Goal: Information Seeking & Learning: Learn about a topic

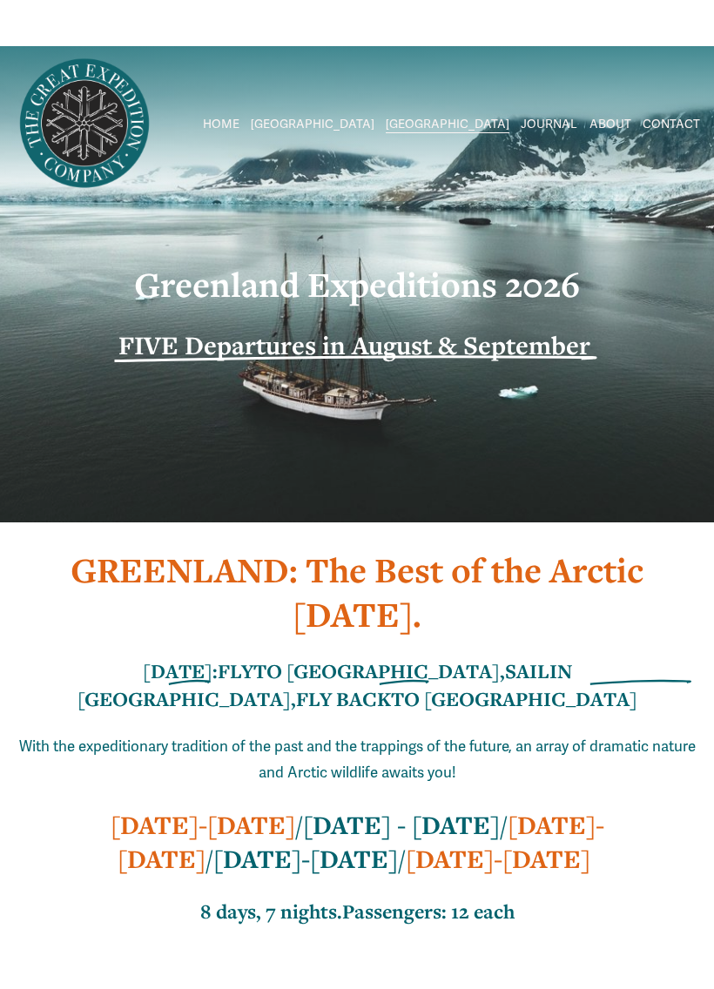
scroll to position [4, 0]
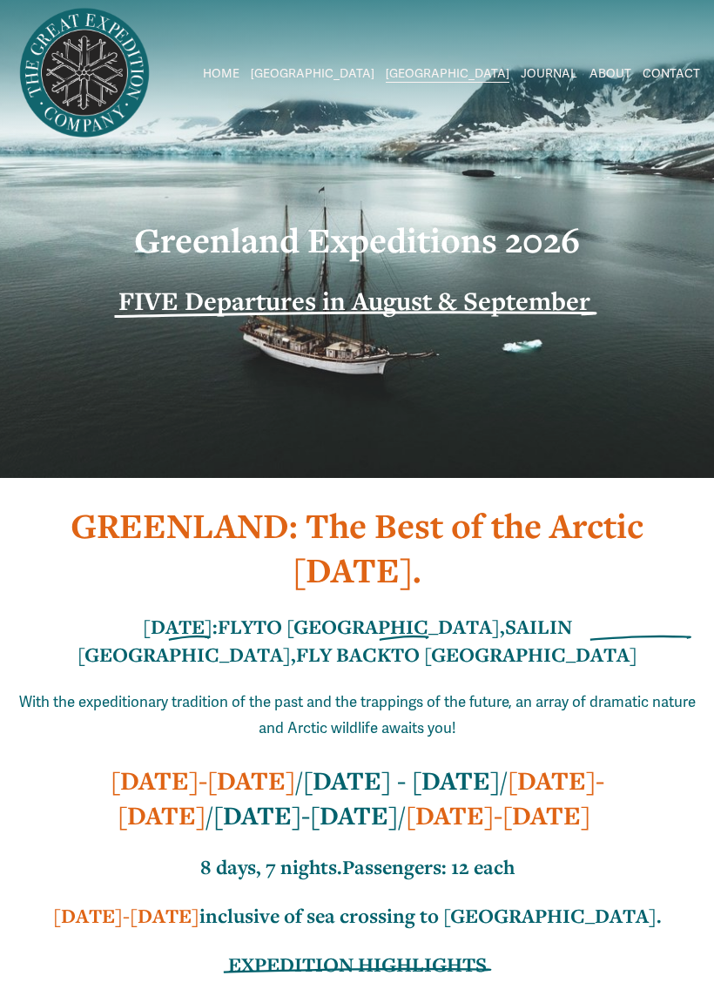
click at [516, 309] on strong "FIVE Departures in August & September" at bounding box center [354, 301] width 472 height 34
click at [438, 303] on strong "FIVE Departures in August & September" at bounding box center [354, 301] width 472 height 34
click at [417, 303] on strong "FIVE Departures in August & September" at bounding box center [354, 301] width 472 height 34
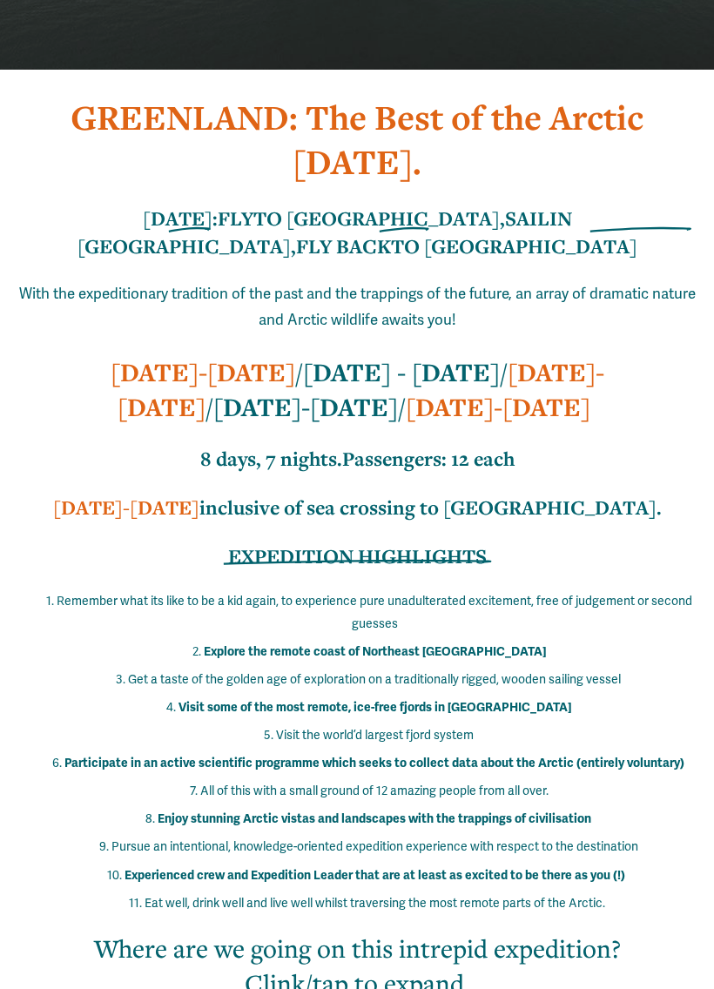
scroll to position [417, 0]
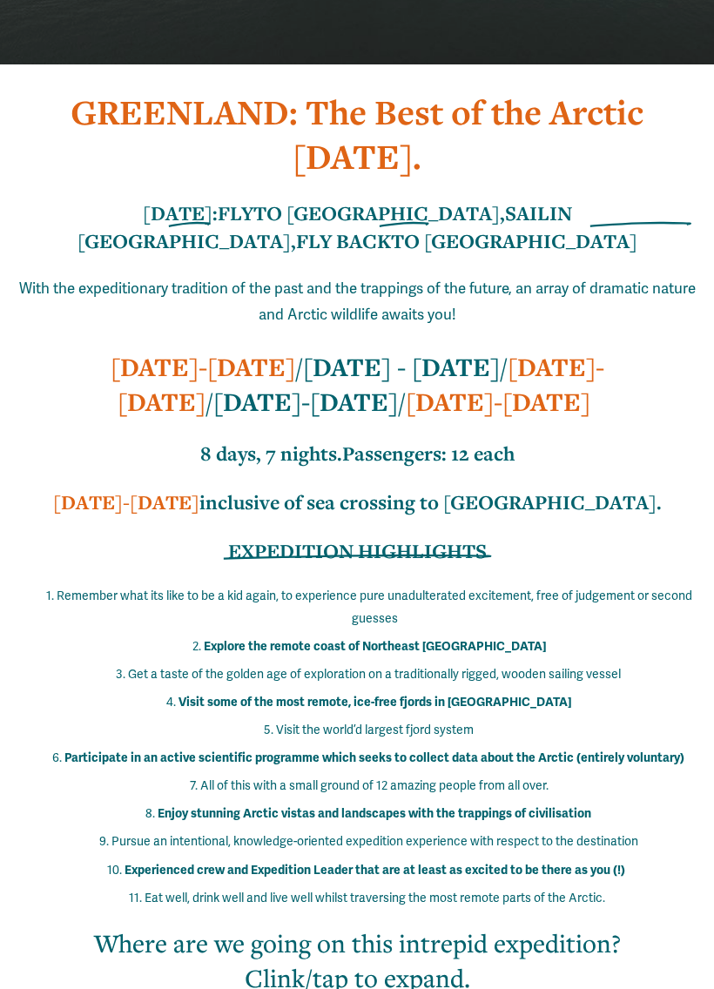
click at [421, 538] on strong "EXPEDITION HIGHLIGHTS" at bounding box center [357, 551] width 259 height 27
click at [410, 552] on strong "EXPEDITION HIGHLIGHTS" at bounding box center [357, 551] width 259 height 27
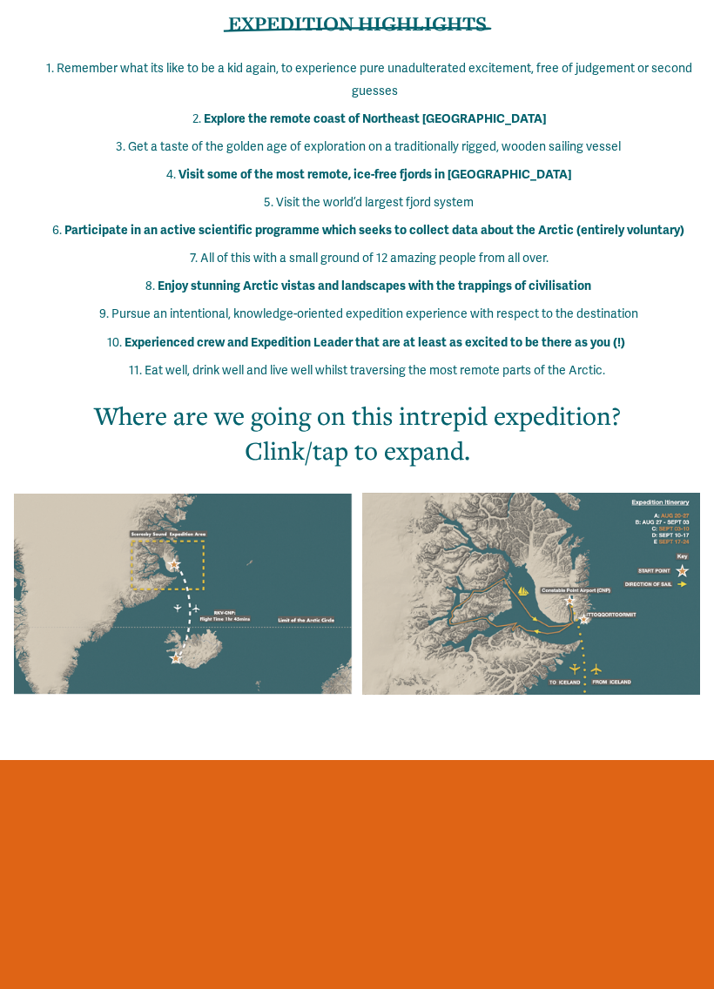
scroll to position [956, 0]
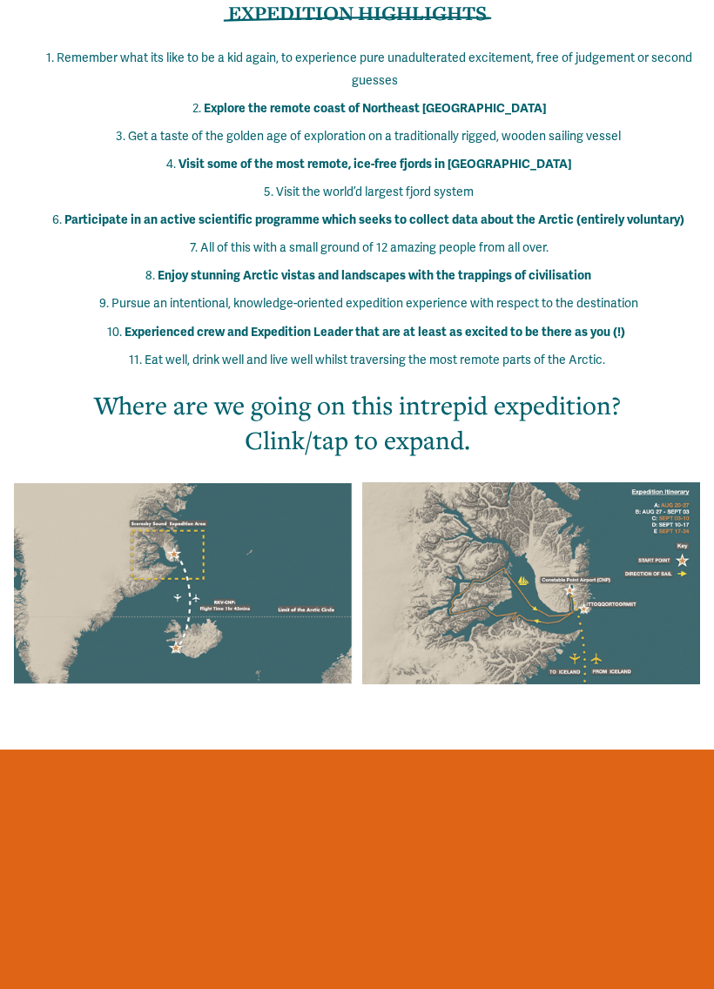
click at [535, 595] on div at bounding box center [531, 583] width 338 height 202
click at [527, 613] on div at bounding box center [531, 583] width 338 height 202
click at [529, 608] on div at bounding box center [531, 583] width 338 height 202
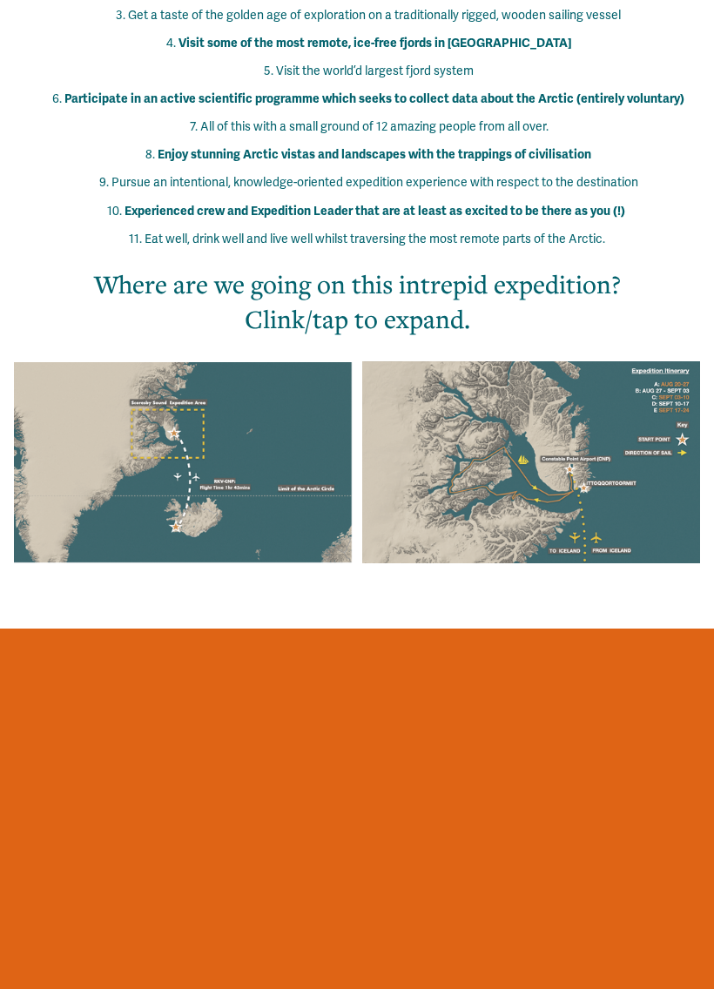
scroll to position [1076, 0]
click at [329, 317] on h2 "Where are we going on this intrepid expedition? Clink/tap to expand." at bounding box center [358, 302] width 628 height 69
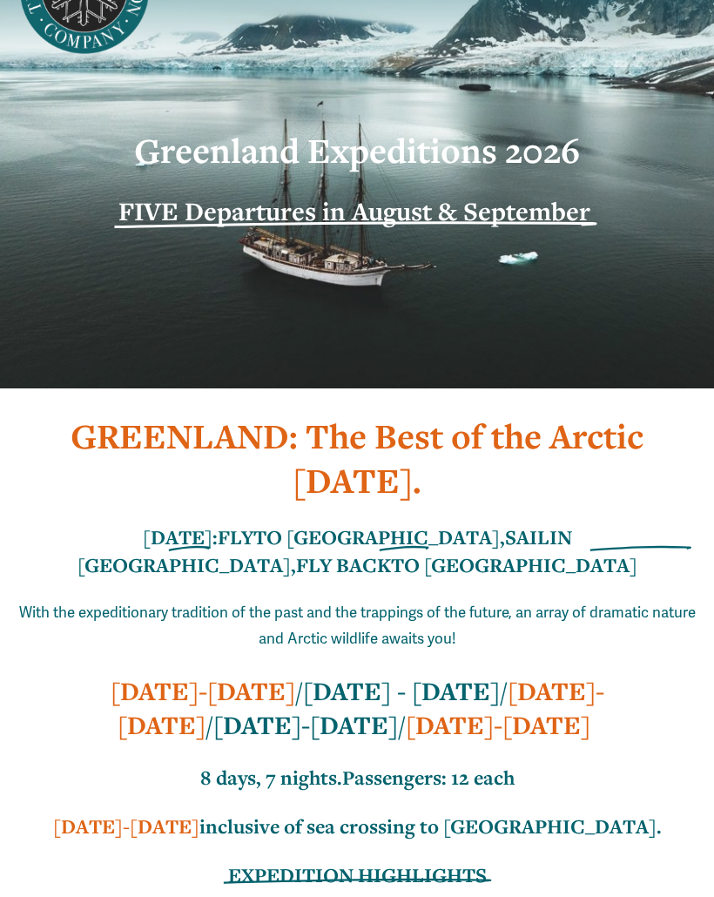
scroll to position [0, 0]
